Goal: Transaction & Acquisition: Purchase product/service

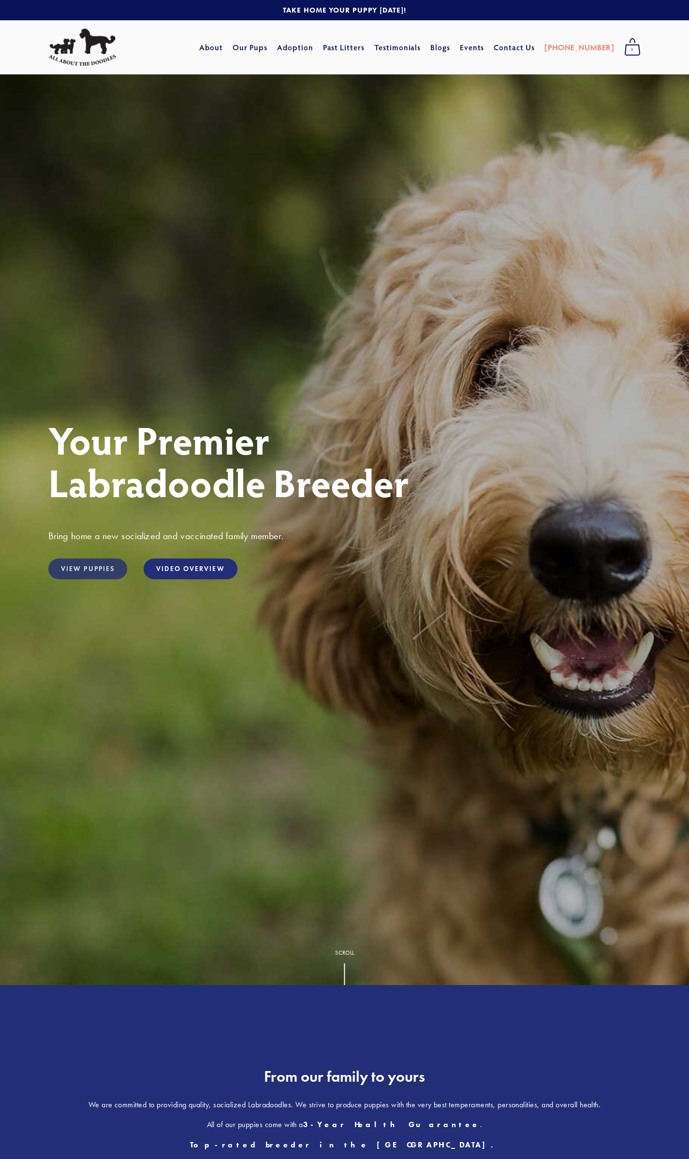
click at [86, 561] on link "View Puppies" at bounding box center [87, 569] width 79 height 21
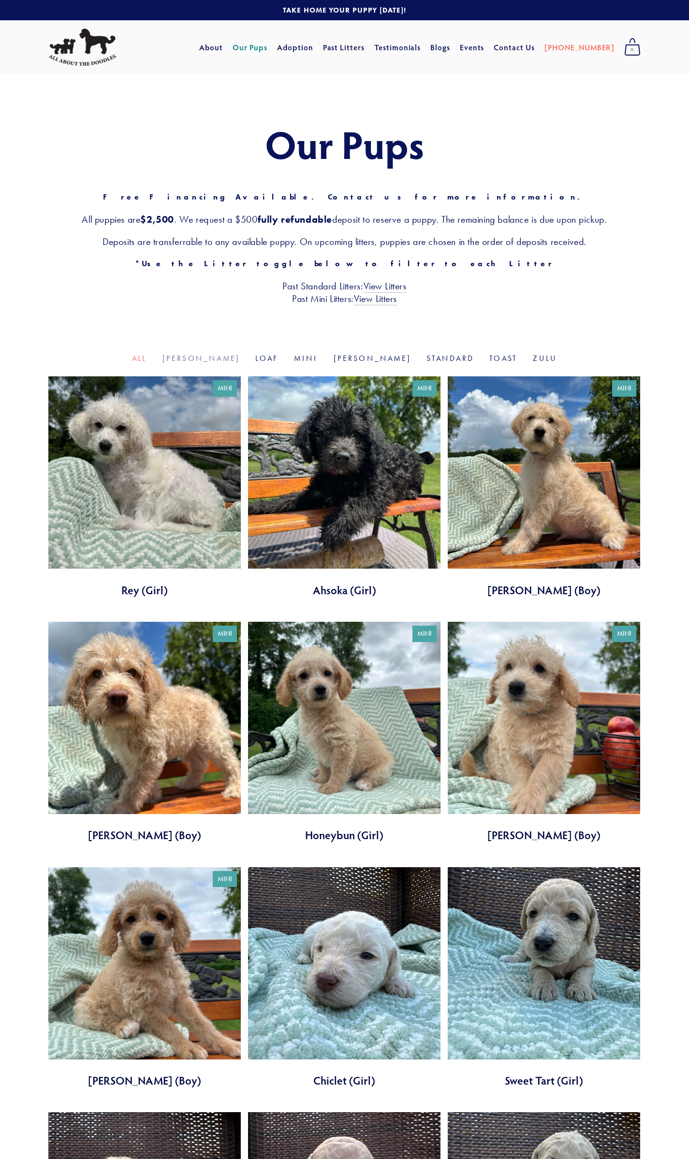
click at [235, 359] on link "[PERSON_NAME]" at bounding box center [201, 358] width 78 height 9
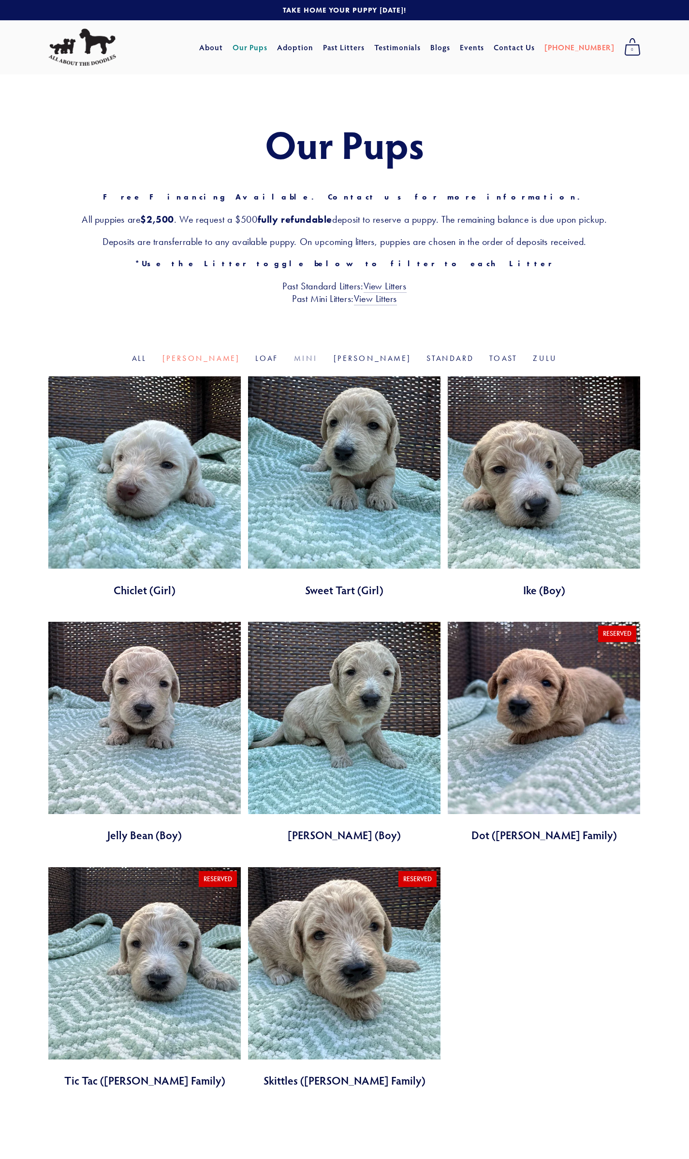
click at [305, 359] on link "Mini" at bounding box center [306, 358] width 24 height 9
